Goal: Task Accomplishment & Management: Use online tool/utility

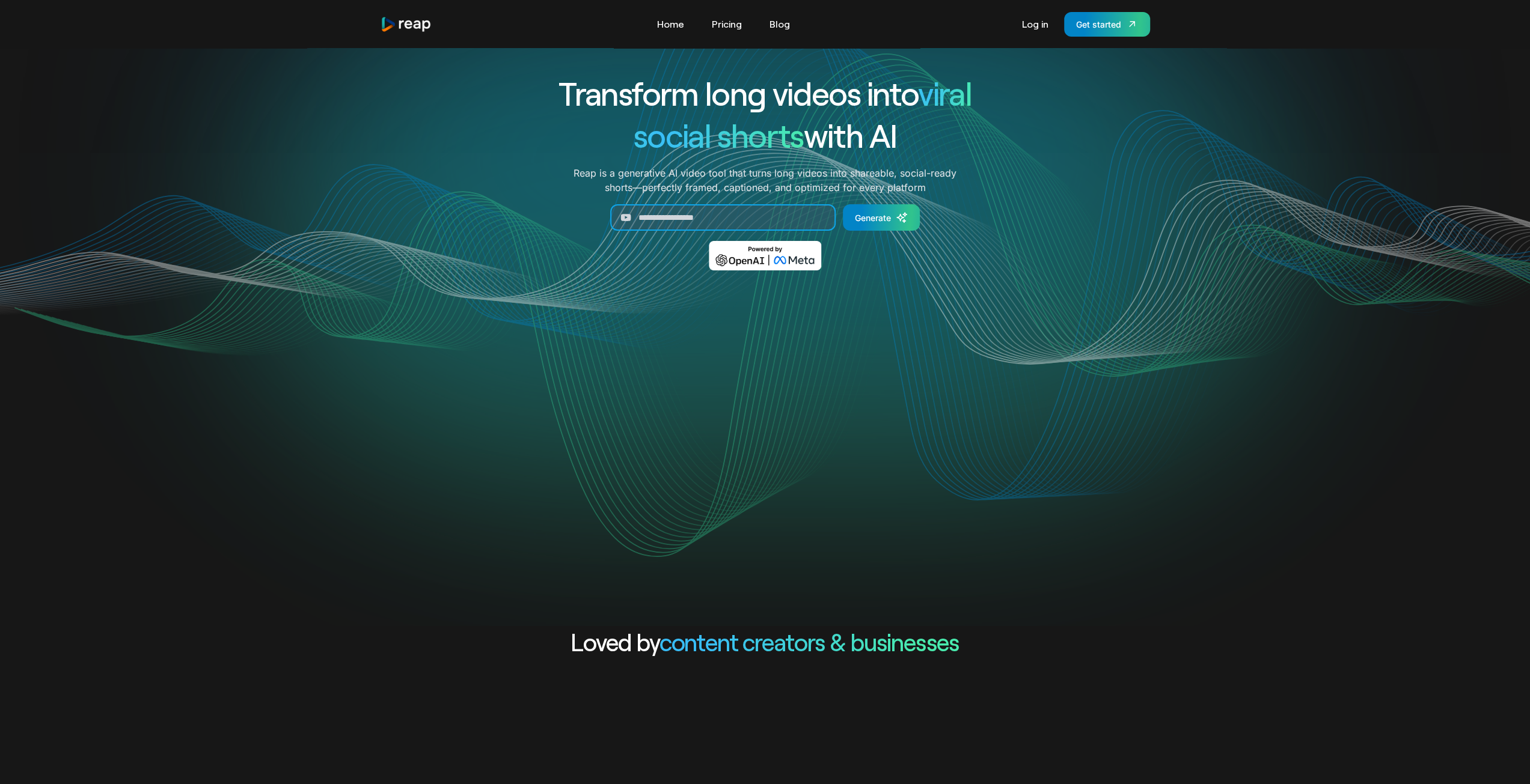
click at [735, 227] on input "Generate Form" at bounding box center [723, 217] width 225 height 26
paste input "**********"
type input "**********"
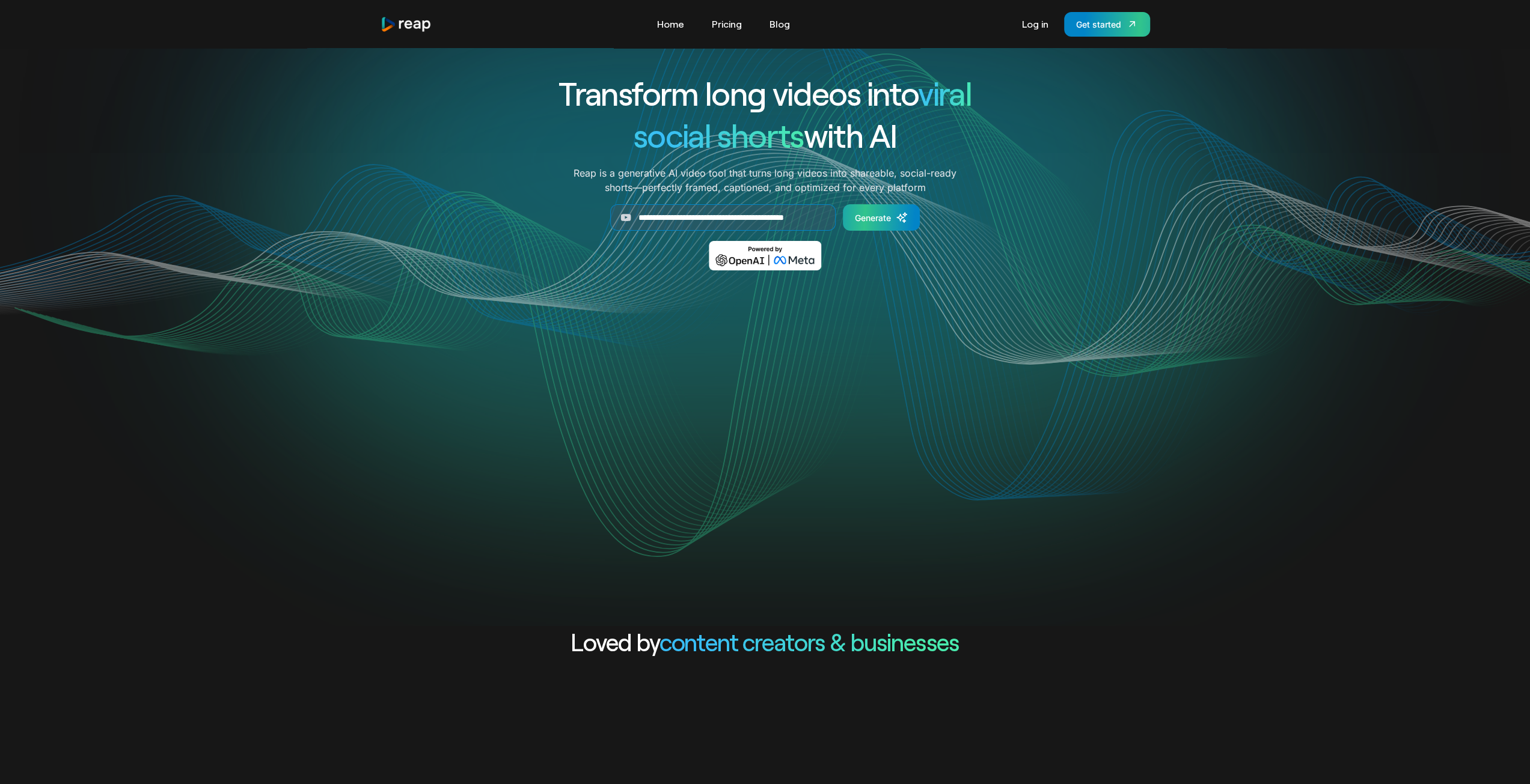
click at [899, 223] on icon "Generate Form" at bounding box center [901, 217] width 12 height 12
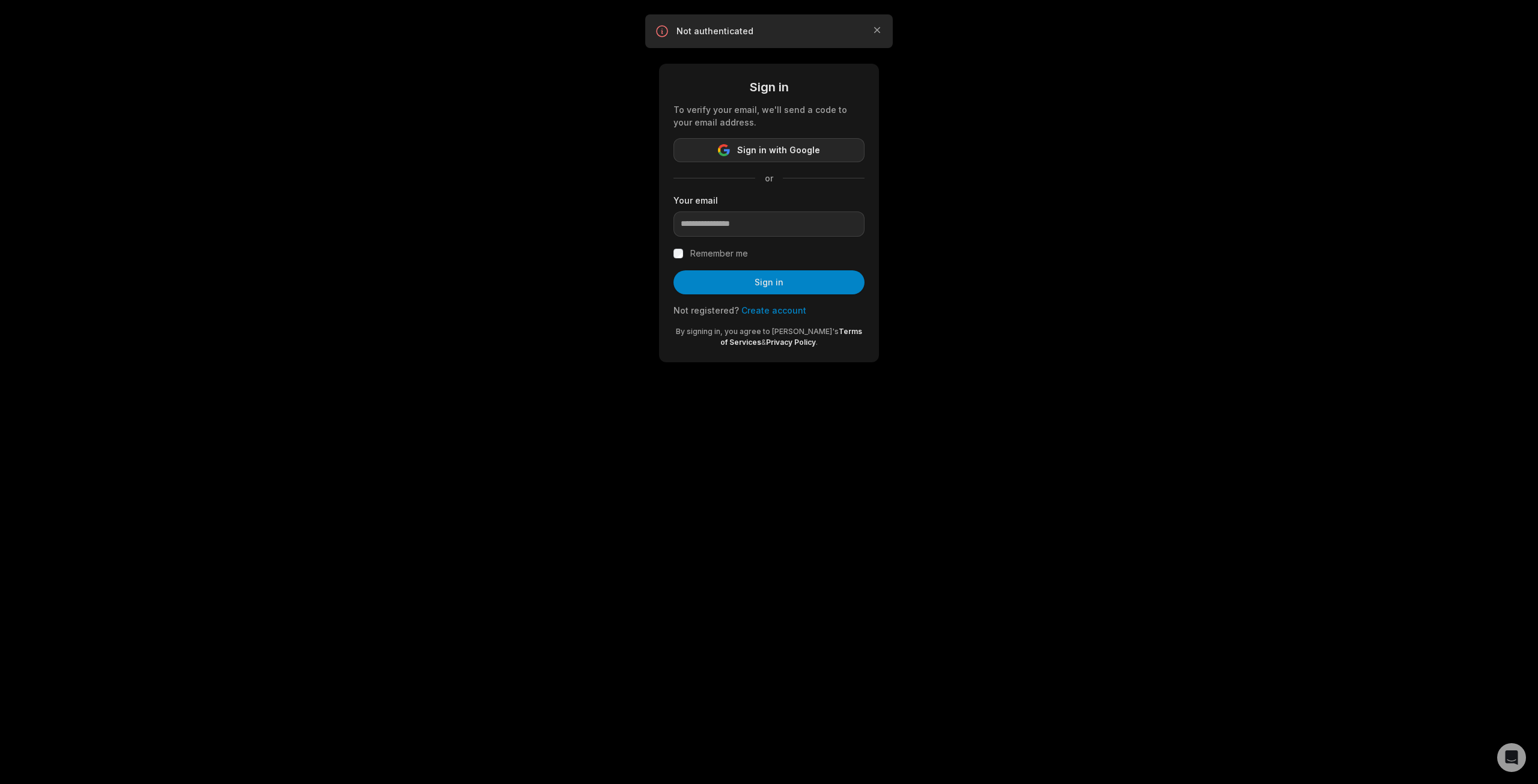
click at [803, 151] on span "Sign in with Google" at bounding box center [778, 150] width 83 height 14
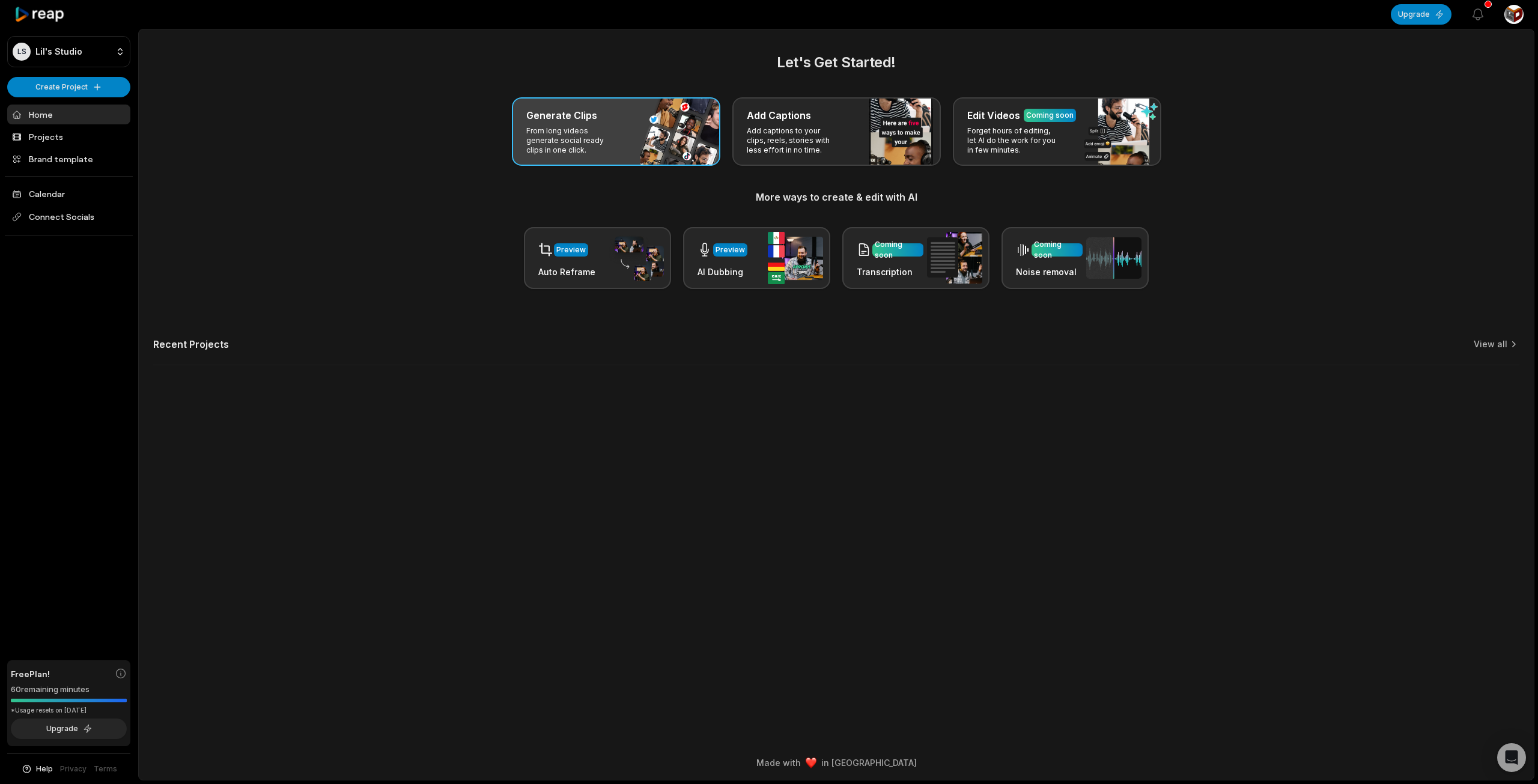
click at [641, 109] on div "Generate Clips From long videos generate social ready clips in one click." at bounding box center [616, 131] width 209 height 69
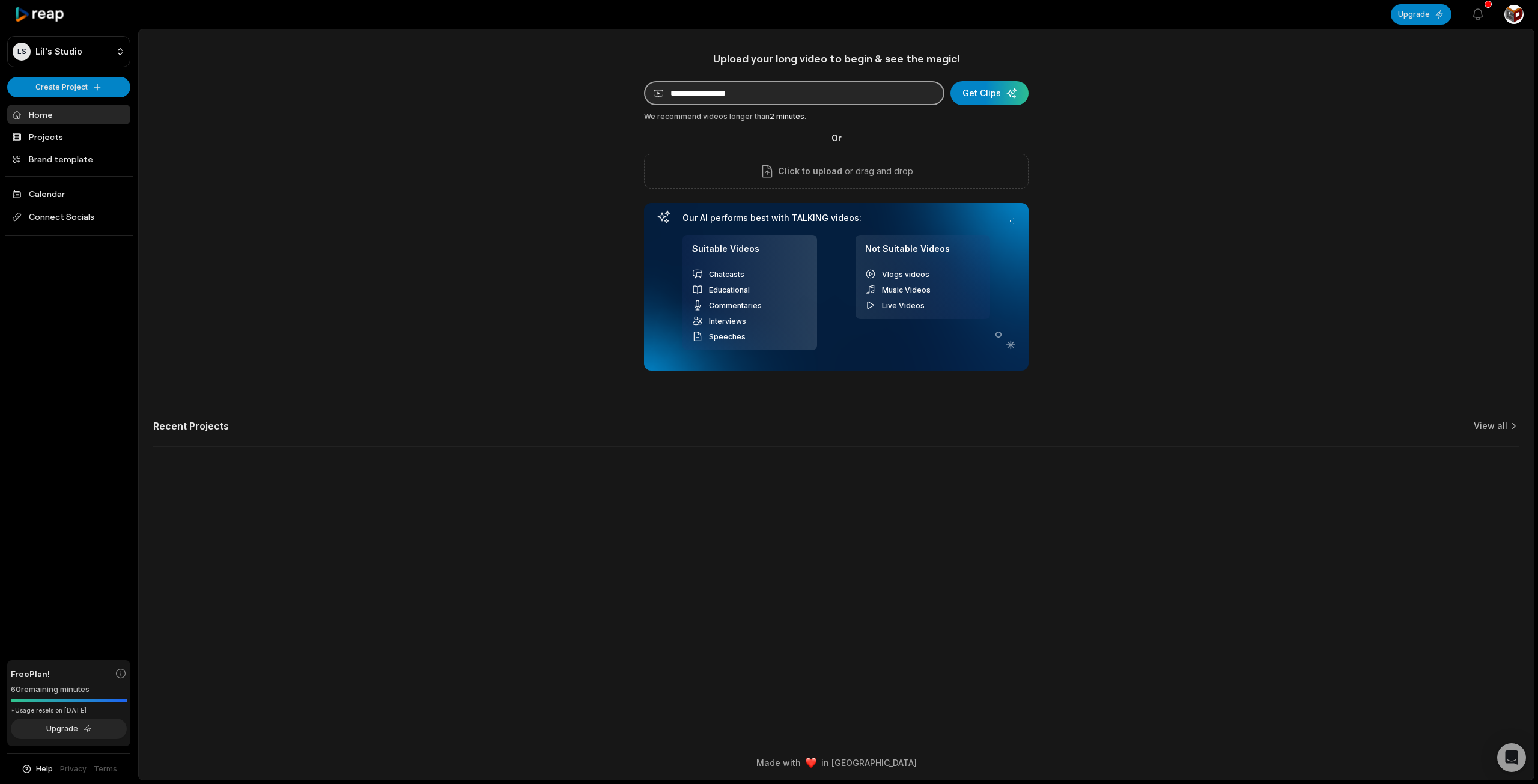
click at [703, 89] on input at bounding box center [794, 93] width 300 height 24
paste input "**********"
type input "**********"
click at [1010, 89] on div "submit" at bounding box center [990, 93] width 78 height 24
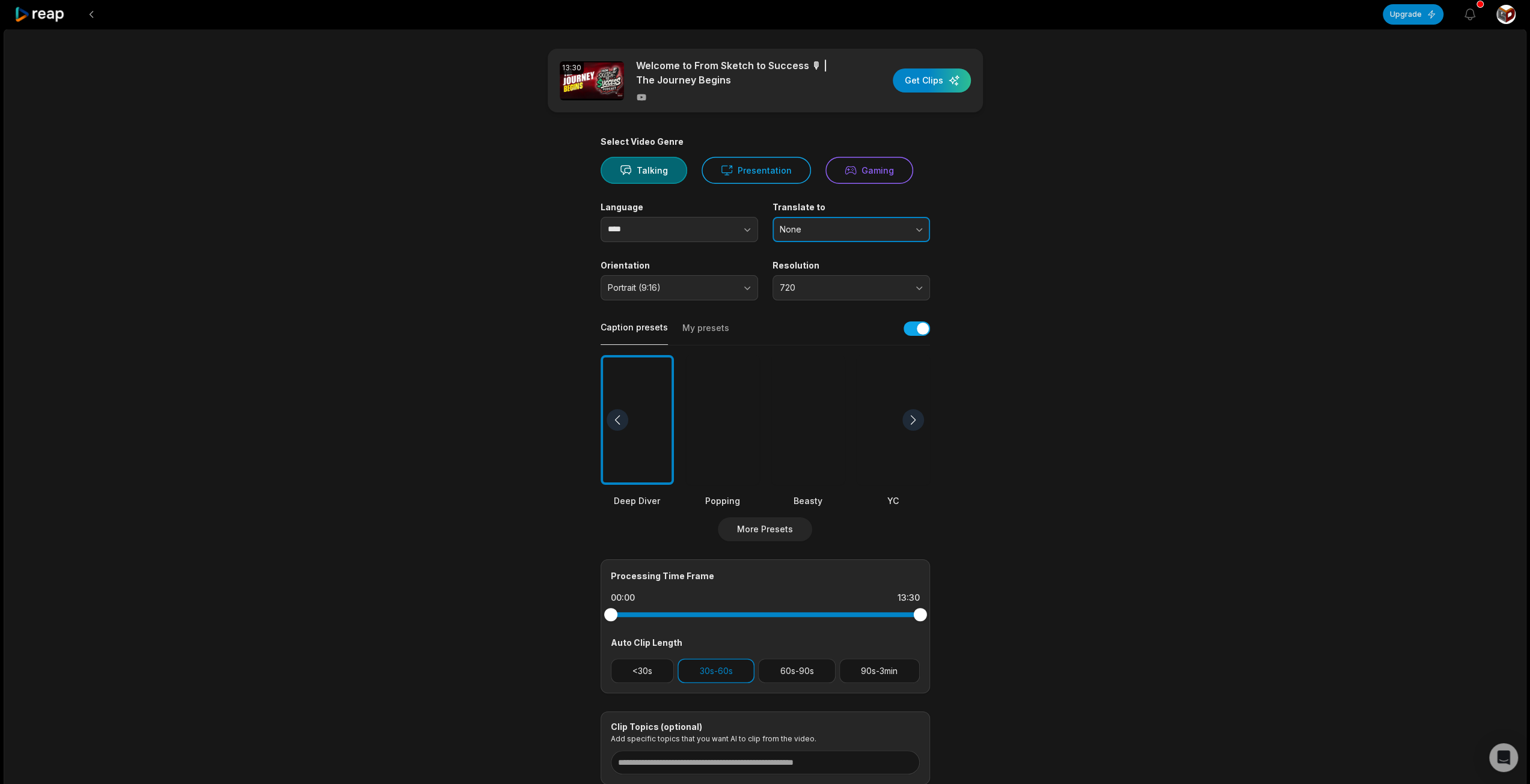
click at [830, 227] on span "None" at bounding box center [843, 230] width 127 height 11
click at [711, 292] on button "Portrait (9:16)" at bounding box center [678, 288] width 157 height 25
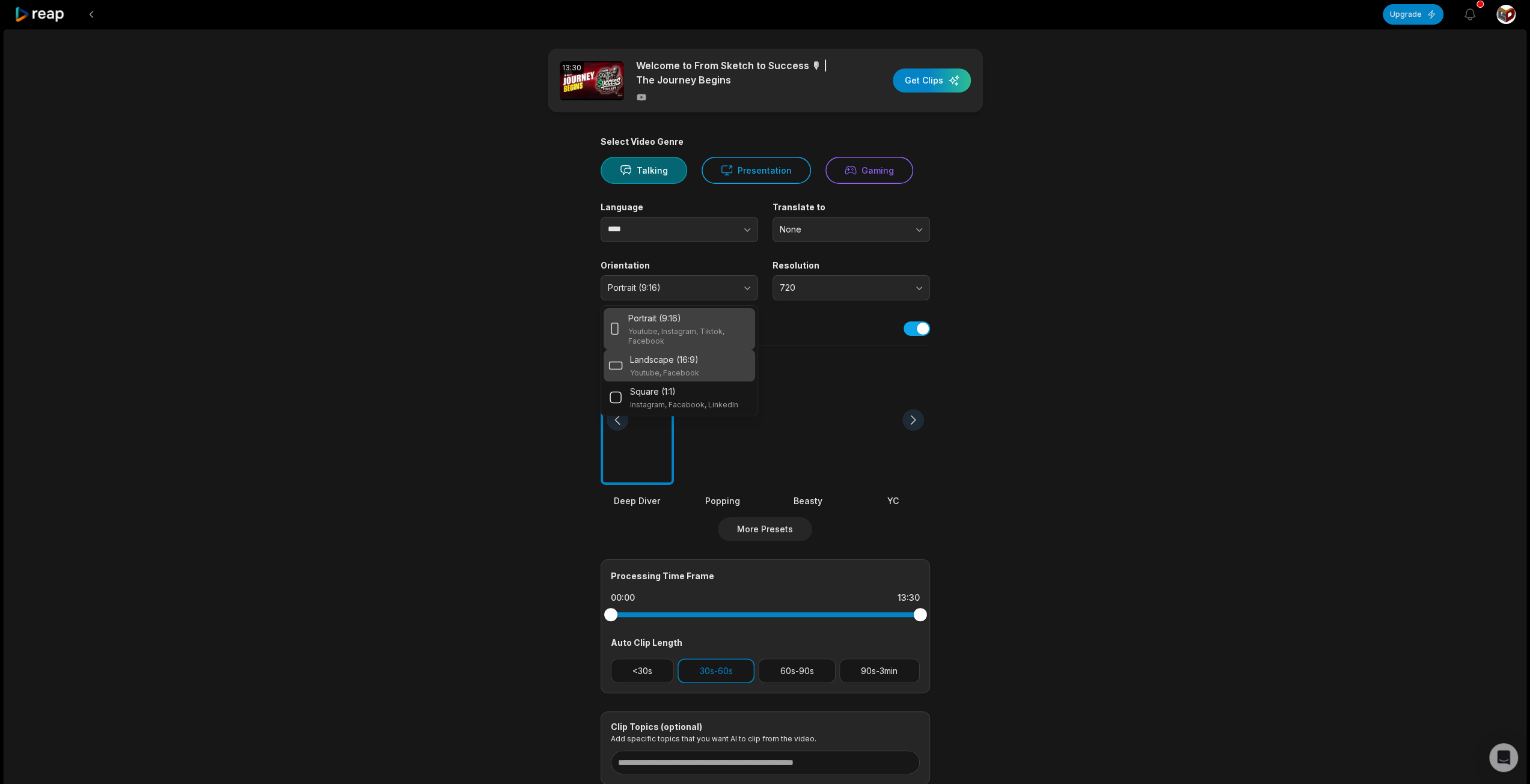
click at [685, 353] on p "Landscape (16:9)" at bounding box center [664, 360] width 69 height 13
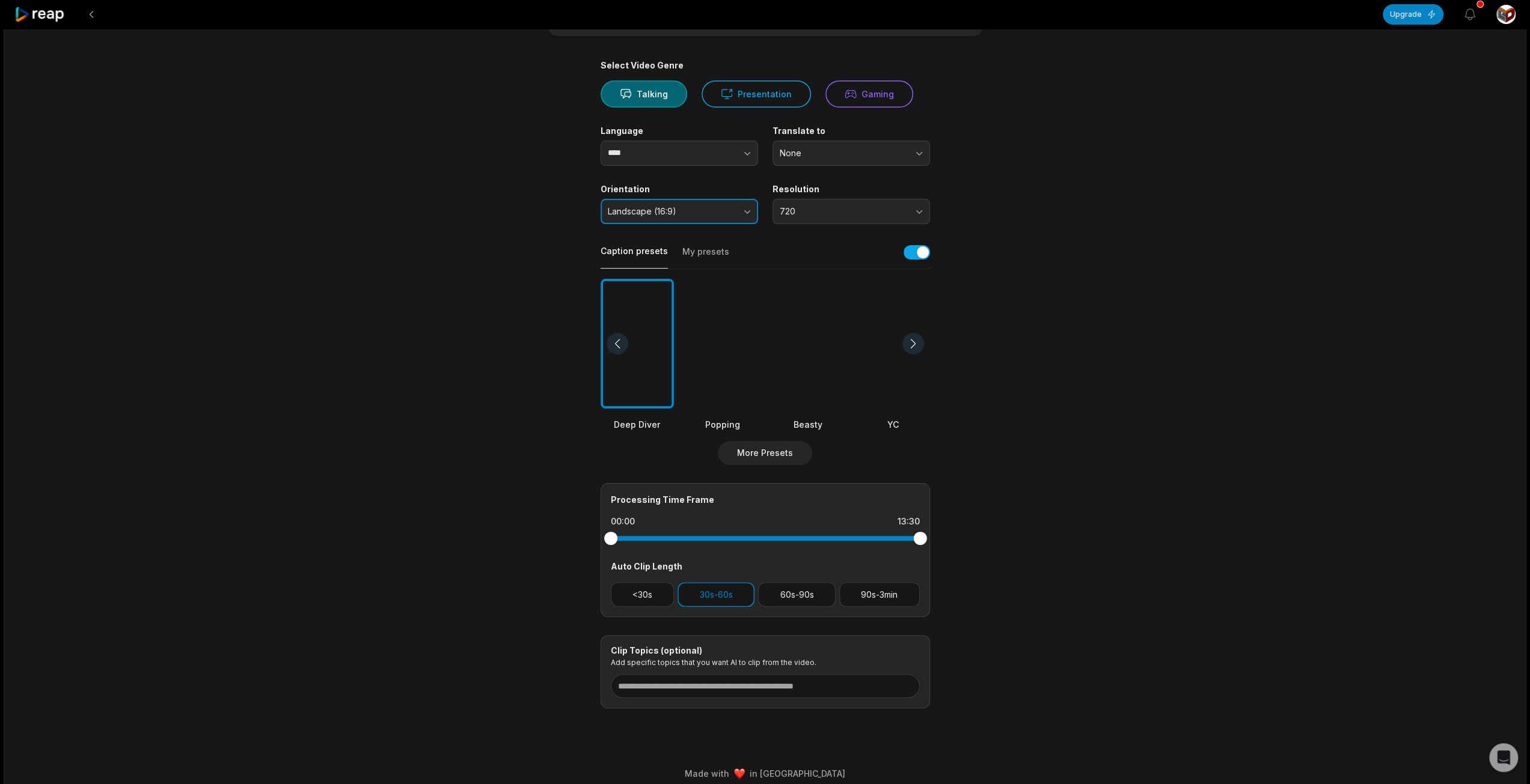
scroll to position [85, 0]
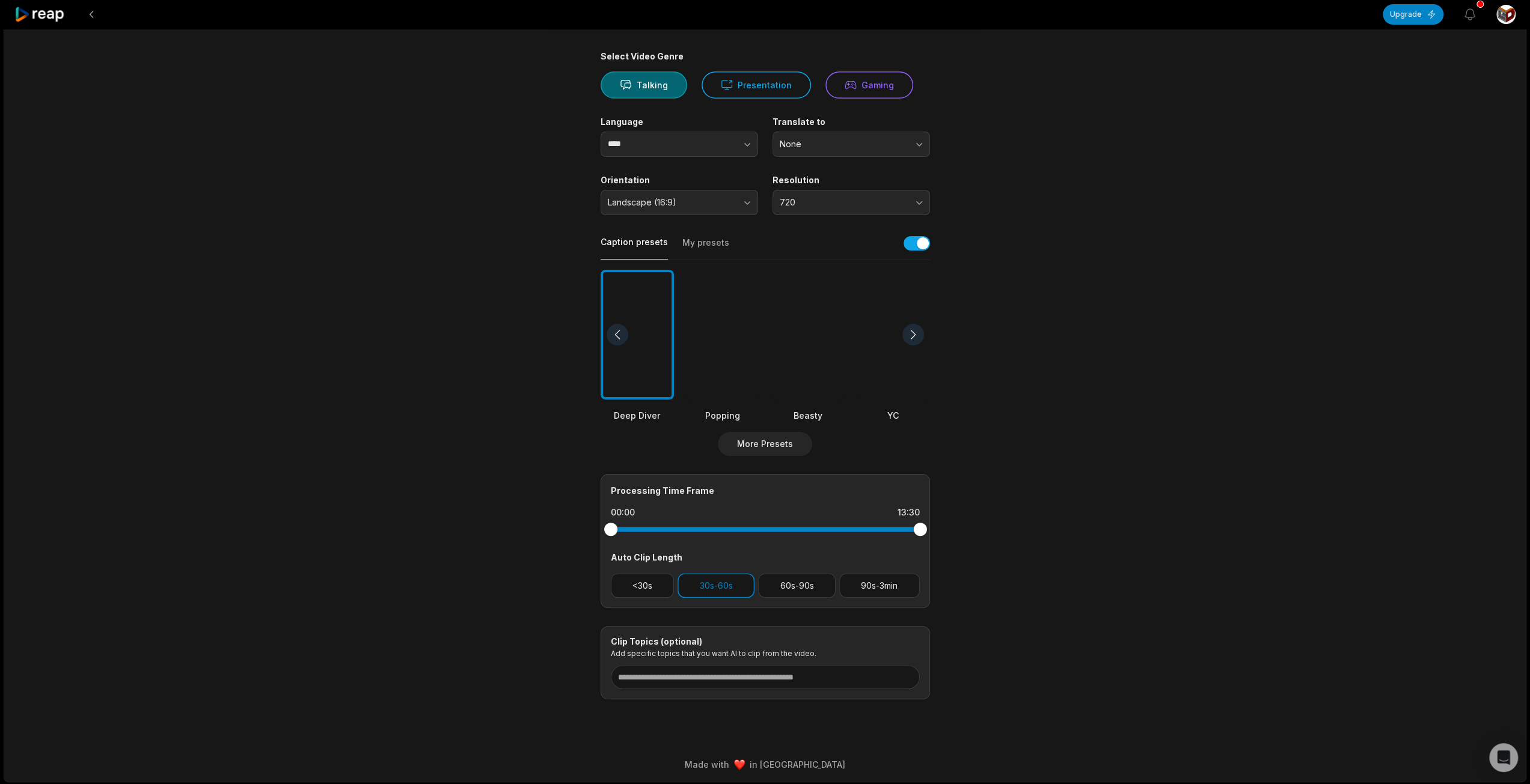
click at [872, 285] on div at bounding box center [893, 334] width 74 height 130
click at [721, 577] on button "30s-60s" at bounding box center [716, 585] width 77 height 24
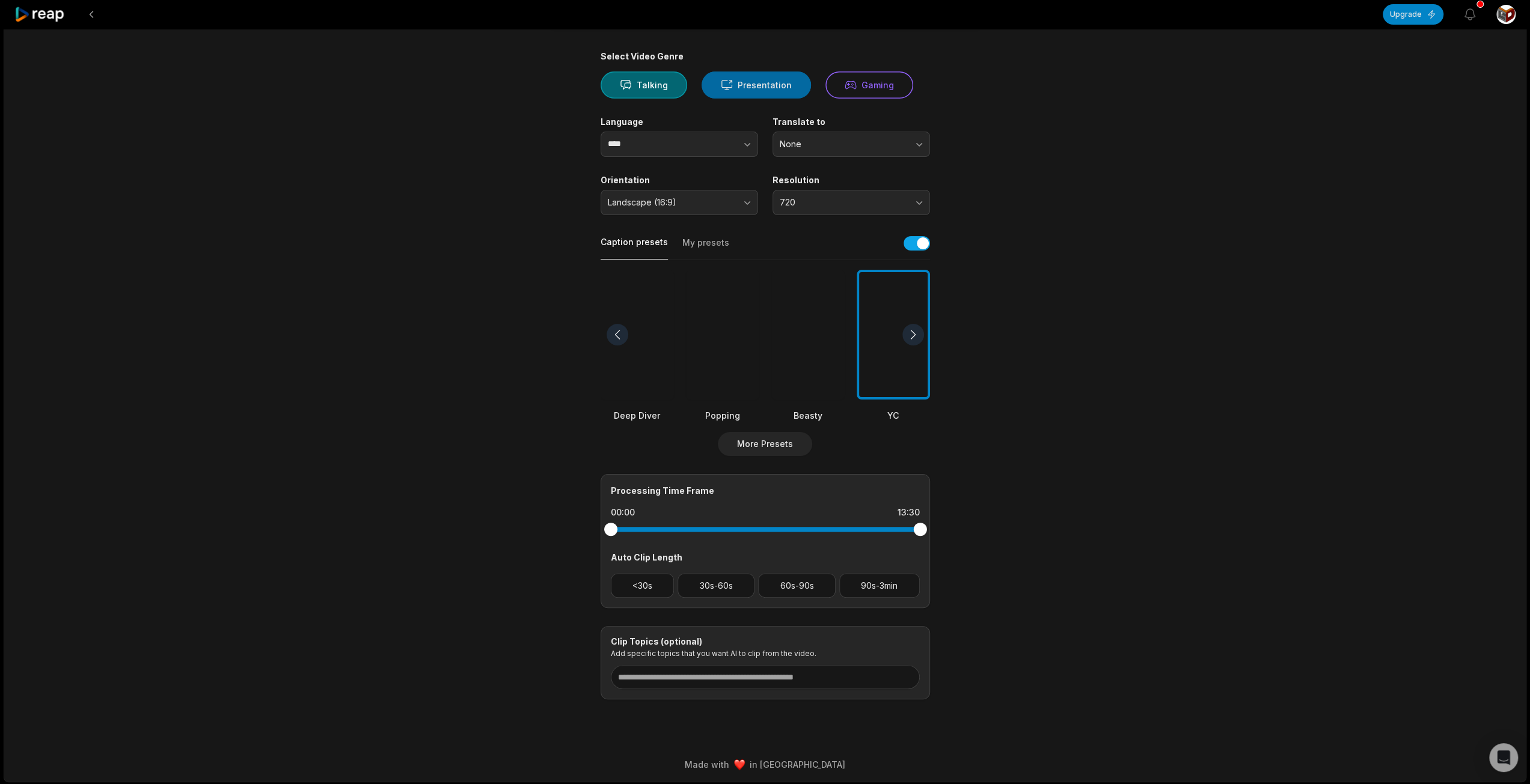
click at [766, 91] on button "Presentation" at bounding box center [756, 85] width 109 height 27
click at [640, 77] on button "Talking" at bounding box center [643, 85] width 86 height 27
click at [690, 678] on input at bounding box center [765, 677] width 309 height 24
type input "*"
click at [733, 585] on button "30s-60s" at bounding box center [716, 585] width 77 height 24
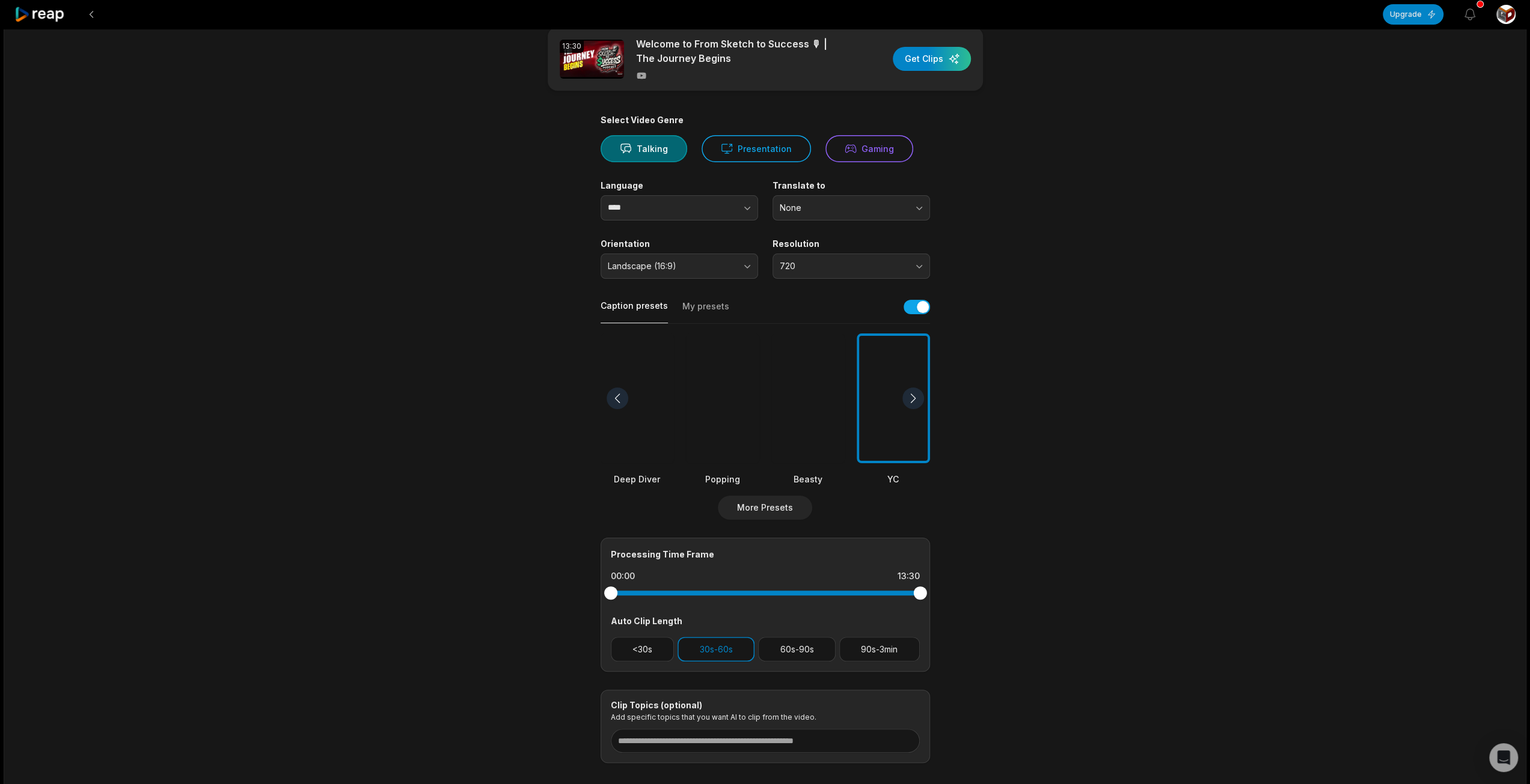
scroll to position [0, 0]
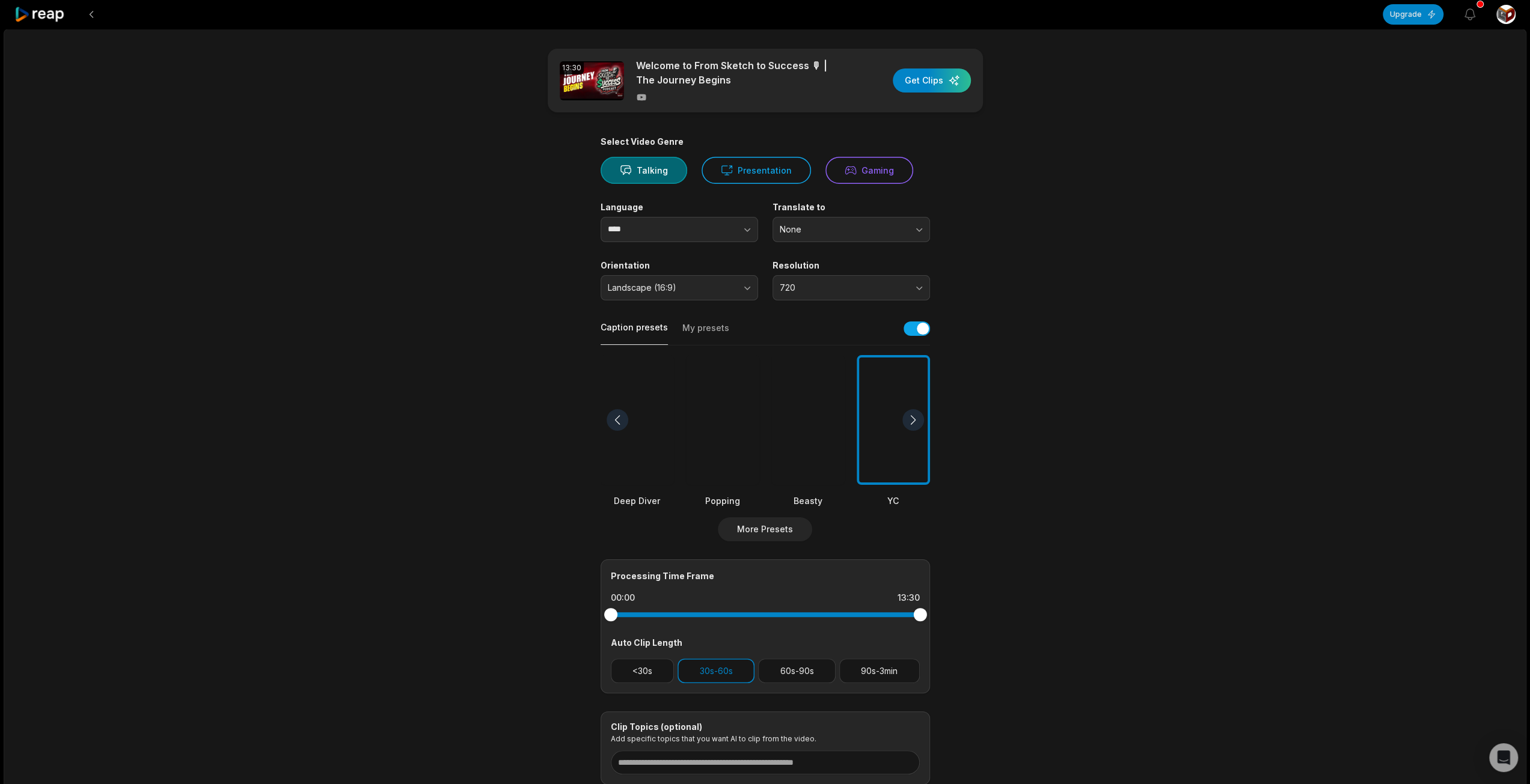
click at [955, 66] on div "13:30 Welcome to From Sketch to Success 🎙 | The Journey Begins Get Clips" at bounding box center [765, 81] width 435 height 64
click at [959, 73] on div "button" at bounding box center [931, 81] width 78 height 24
